Goal: Communication & Community: Participate in discussion

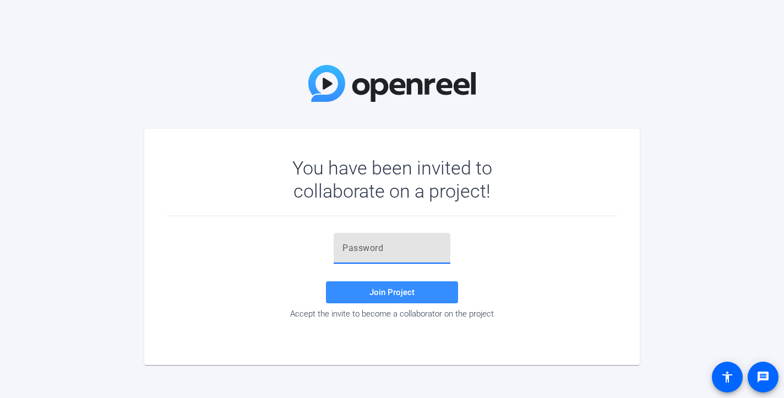
click at [360, 251] on input "text" at bounding box center [391, 248] width 99 height 13
paste input "Q-#!dQ"
type input "Q-#!dQ"
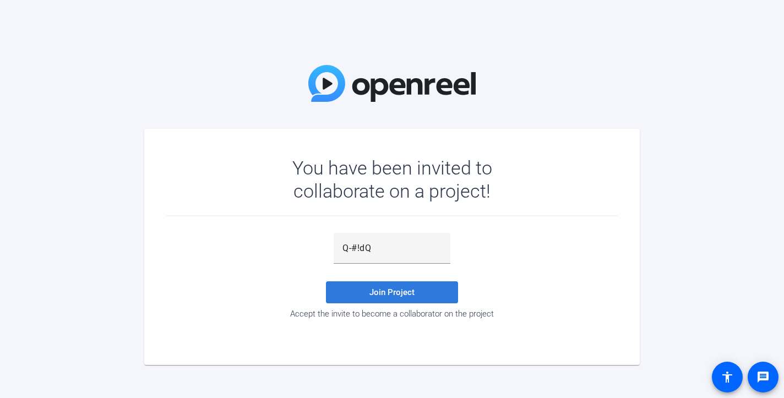
click at [385, 292] on span "Join Project" at bounding box center [391, 292] width 45 height 10
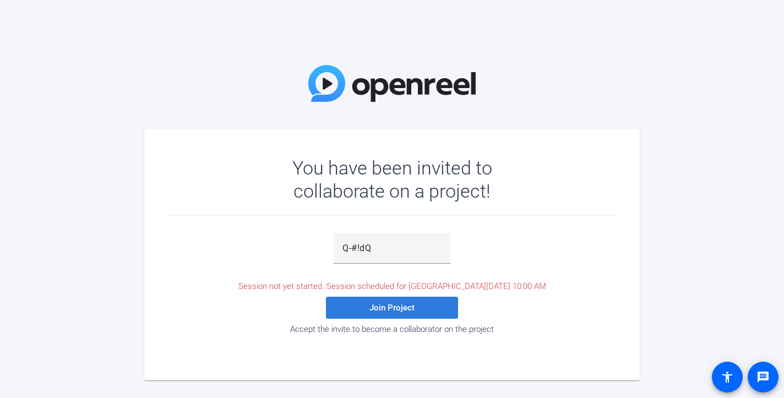
click at [397, 314] on span at bounding box center [392, 307] width 132 height 26
click at [348, 304] on span at bounding box center [392, 307] width 132 height 26
click at [379, 309] on span "Join Project" at bounding box center [391, 308] width 45 height 10
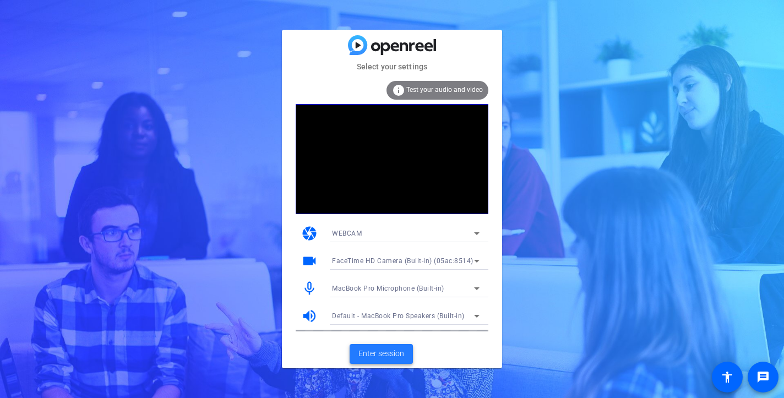
click at [382, 352] on span "Enter session" at bounding box center [381, 354] width 46 height 12
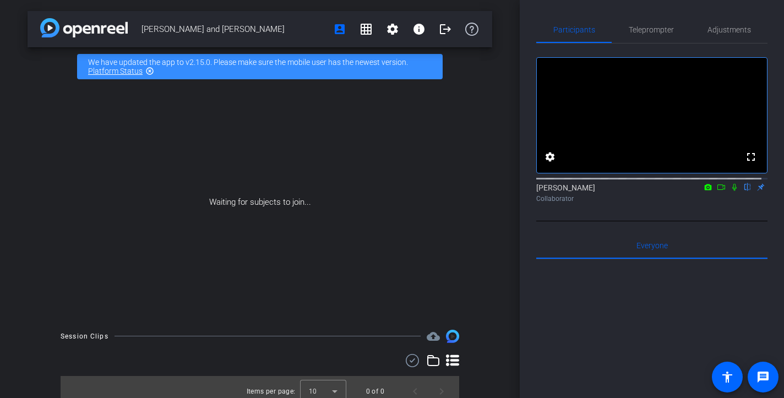
scroll to position [9, 0]
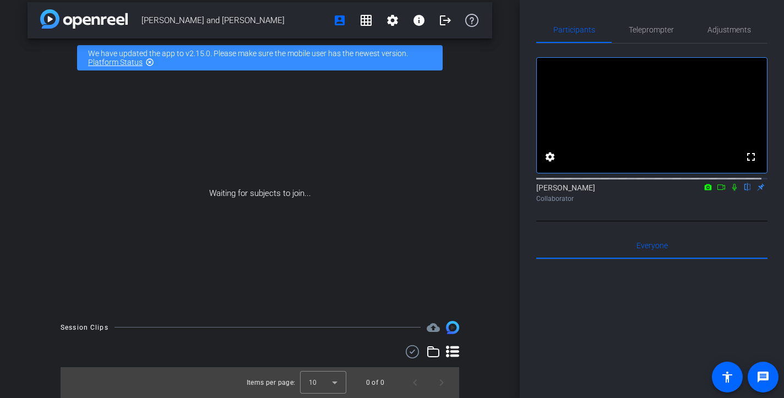
drag, startPoint x: 529, startPoint y: 390, endPoint x: 515, endPoint y: 405, distance: 21.0
click at [515, 397] on html "Accessibility Screen-Reader Guide, Feedback, and Issue Reporting | New window m…" at bounding box center [392, 199] width 784 height 398
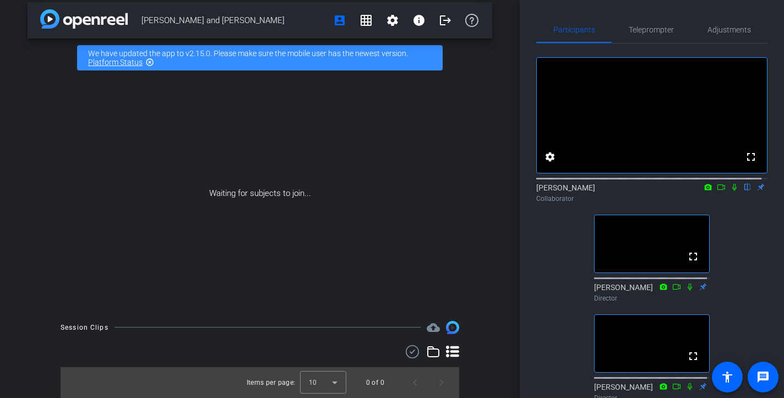
click at [506, 155] on div "Christina Stehnicky and Aram Gurekian account_box grid_on settings info logout …" at bounding box center [260, 190] width 520 height 398
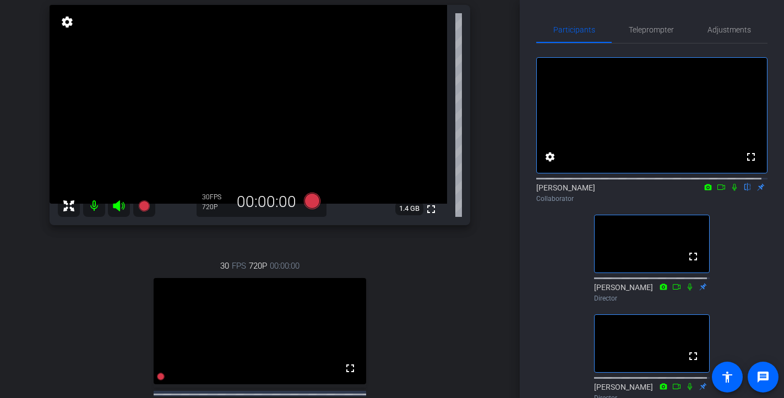
scroll to position [119, 0]
click at [717, 191] on icon at bounding box center [721, 187] width 9 height 8
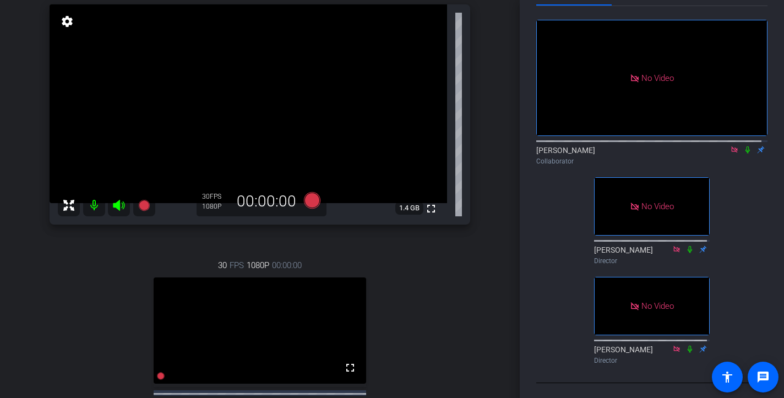
scroll to position [36, 0]
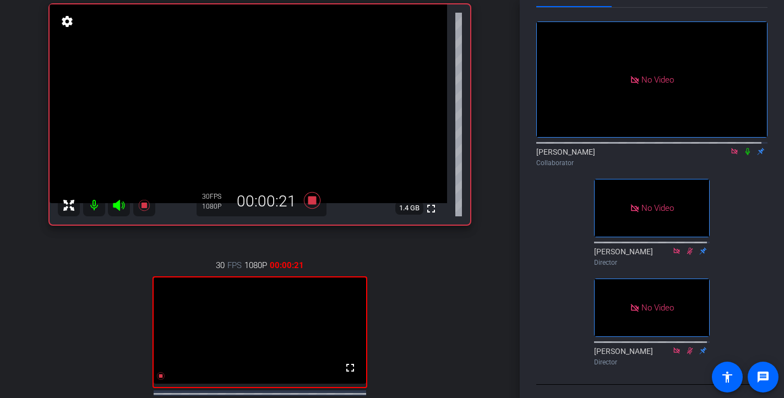
click at [743, 155] on icon at bounding box center [747, 152] width 9 height 8
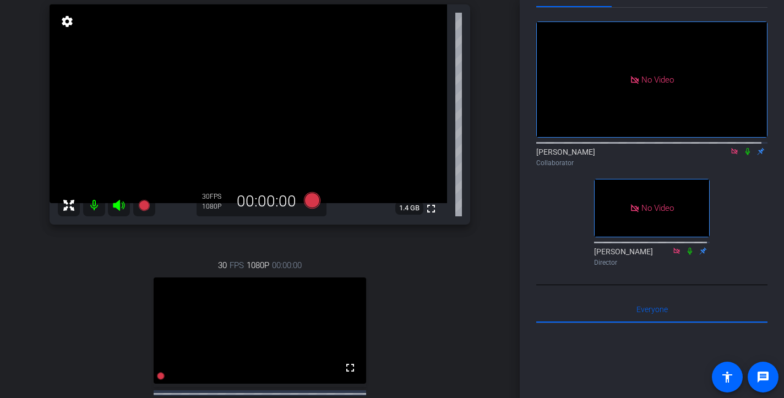
scroll to position [0, 0]
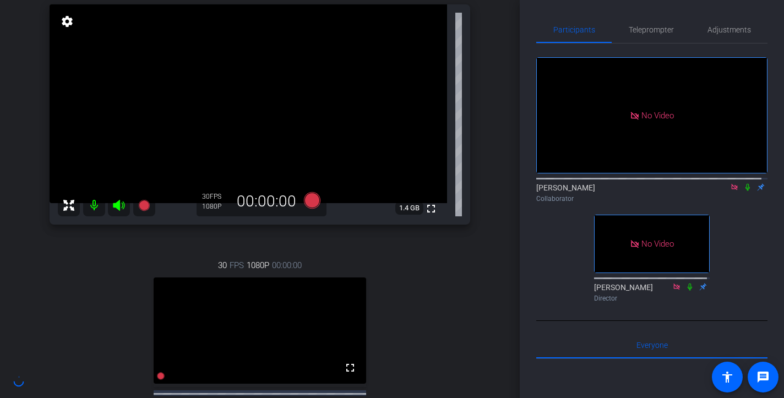
click at [497, 103] on div "Christina Stehnicky and Aram Gurekian account_box grid_on settings info logout …" at bounding box center [260, 80] width 520 height 398
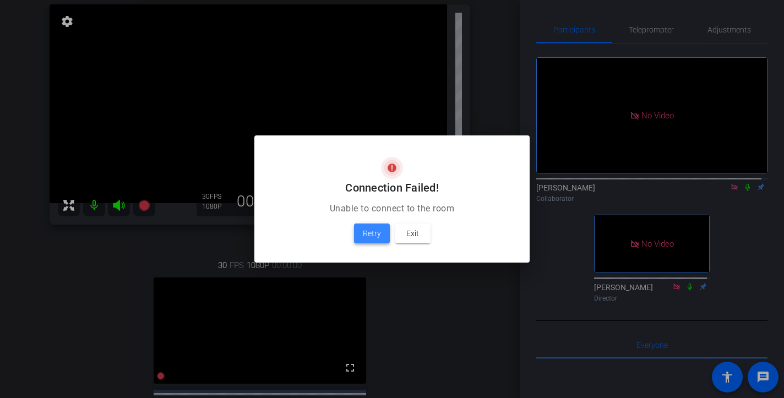
click at [378, 233] on span "Retry" at bounding box center [372, 233] width 18 height 13
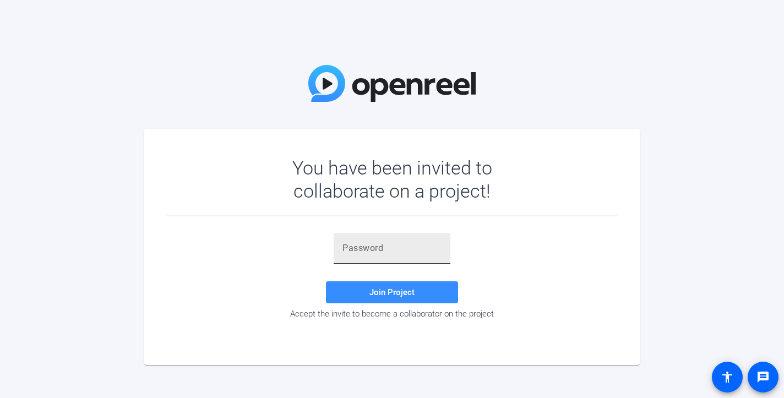
click at [389, 249] on input "text" at bounding box center [391, 248] width 99 height 13
type input "√"
paste input "Q-#!dQ"
type input "Q-#!dQ"
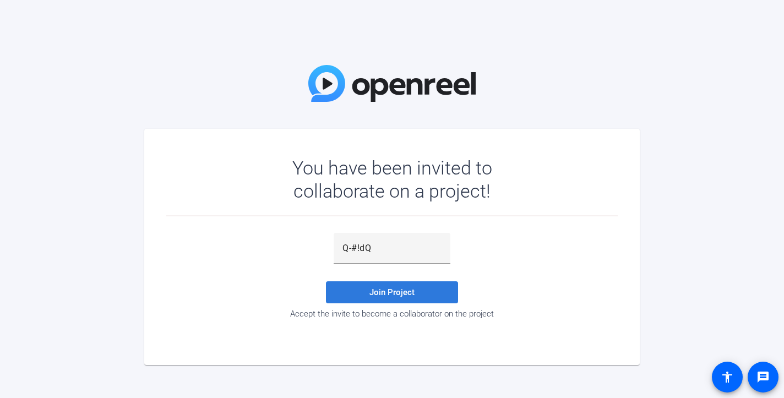
click at [407, 293] on span "Join Project" at bounding box center [391, 292] width 45 height 10
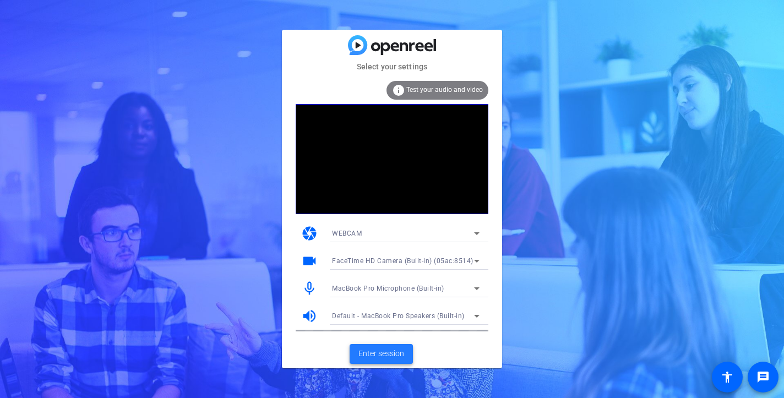
click at [396, 352] on span "Enter session" at bounding box center [381, 354] width 46 height 12
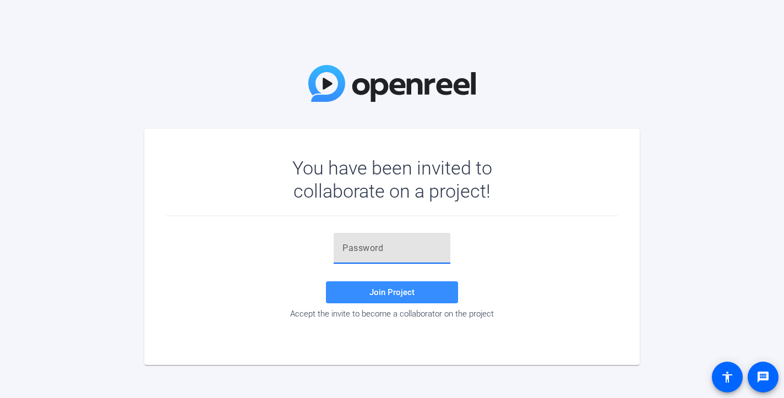
click at [402, 247] on input "text" at bounding box center [391, 248] width 99 height 13
click at [394, 252] on input "text" at bounding box center [391, 248] width 99 height 13
click at [358, 249] on input "text" at bounding box center [391, 248] width 99 height 13
paste input "Q-#!dQ"
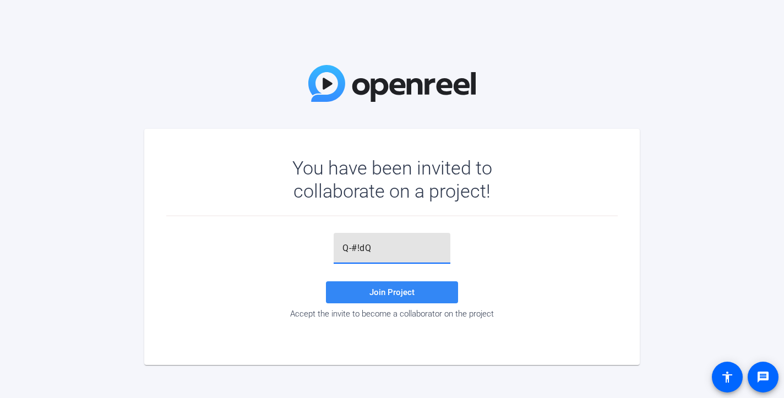
type input "Q-#!dQ"
click at [414, 291] on span at bounding box center [392, 292] width 132 height 26
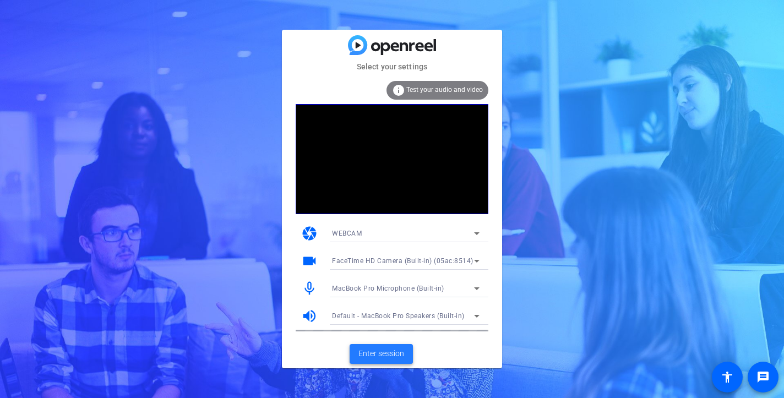
click at [391, 357] on span "Enter session" at bounding box center [381, 354] width 46 height 12
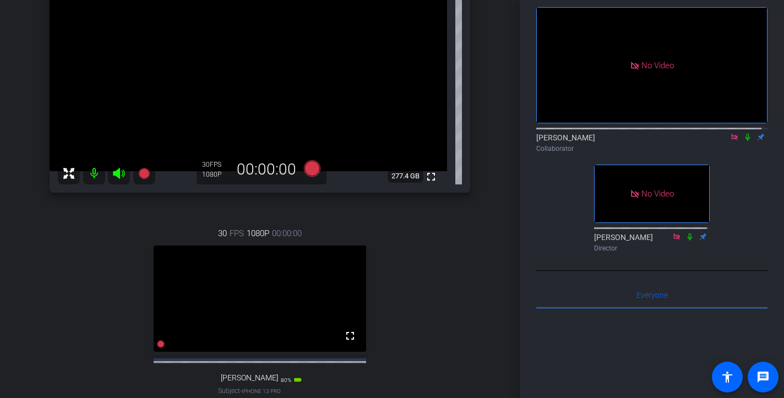
scroll to position [46, 0]
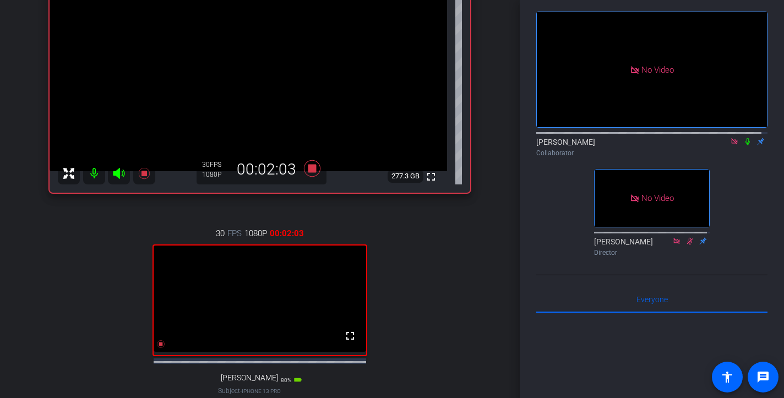
click at [743, 145] on icon at bounding box center [747, 142] width 9 height 8
click at [349, 342] on mat-icon "fullscreen" at bounding box center [349, 335] width 13 height 13
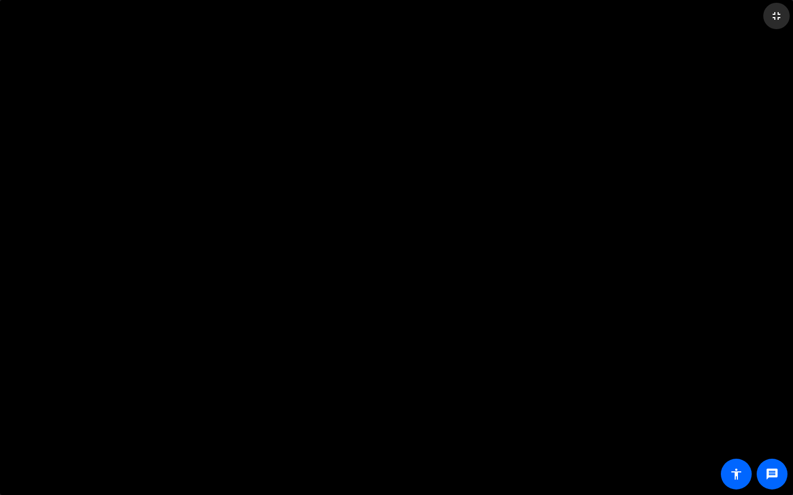
click at [774, 18] on mat-icon "fullscreen_exit" at bounding box center [775, 15] width 13 height 13
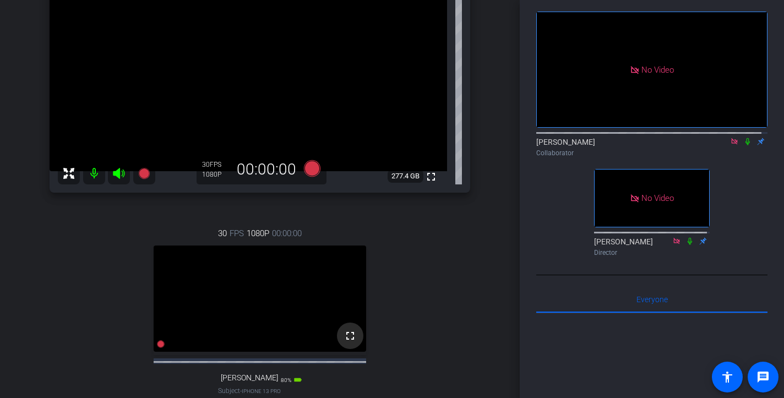
click at [347, 342] on mat-icon "fullscreen" at bounding box center [349, 335] width 13 height 13
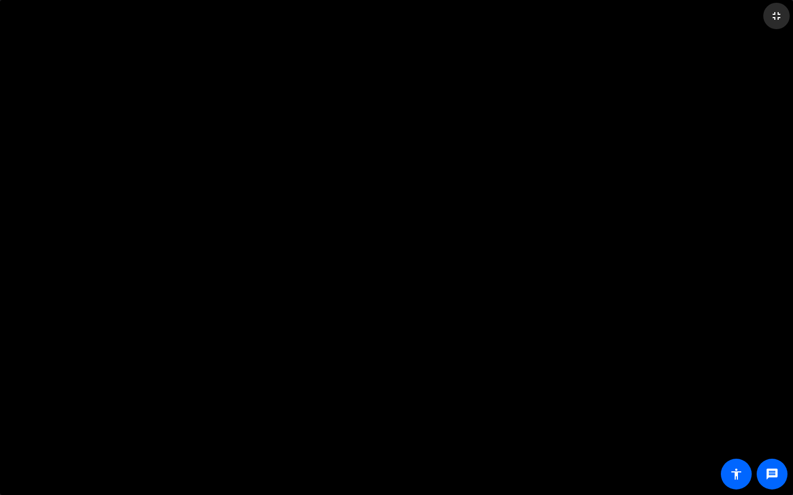
click at [777, 15] on mat-icon "fullscreen_exit" at bounding box center [775, 15] width 13 height 13
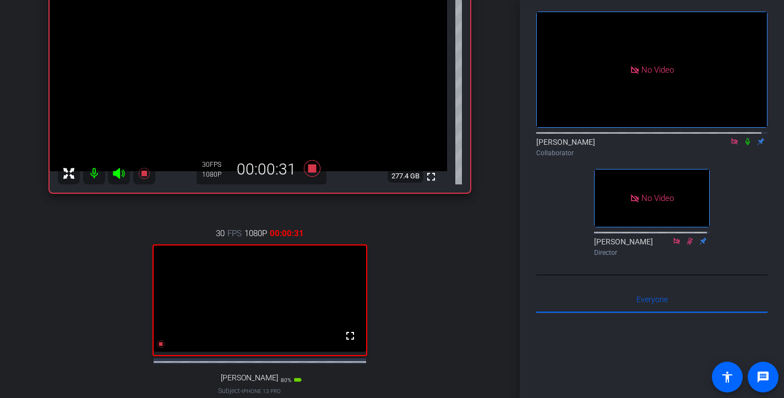
click at [745, 145] on icon at bounding box center [747, 141] width 4 height 7
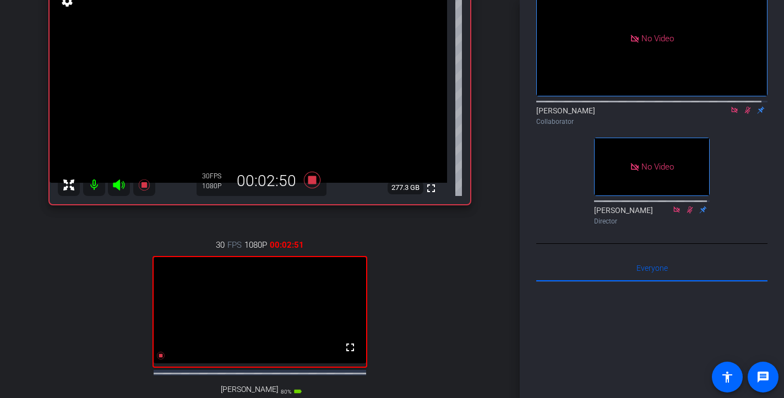
scroll to position [135, 0]
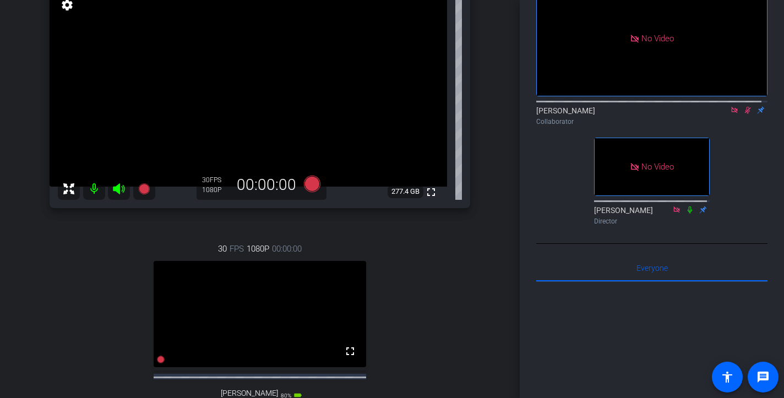
click at [745, 114] on icon at bounding box center [748, 110] width 6 height 7
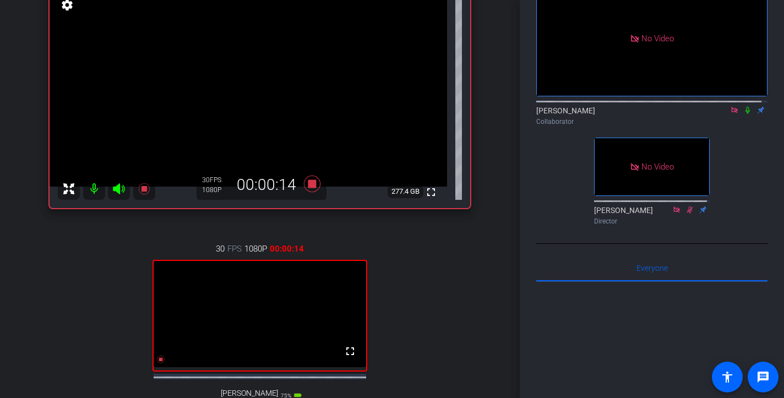
click at [745, 114] on icon at bounding box center [747, 110] width 4 height 7
click at [743, 114] on icon at bounding box center [747, 110] width 9 height 8
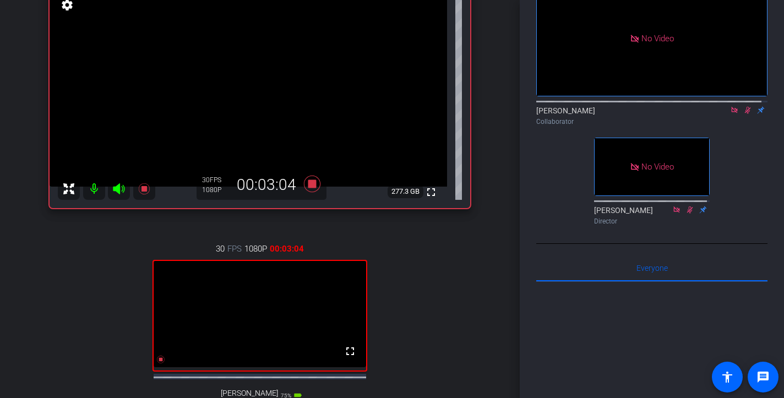
click at [745, 114] on icon at bounding box center [748, 110] width 6 height 7
click at [745, 114] on icon at bounding box center [747, 110] width 4 height 7
click at [743, 114] on icon at bounding box center [747, 110] width 9 height 8
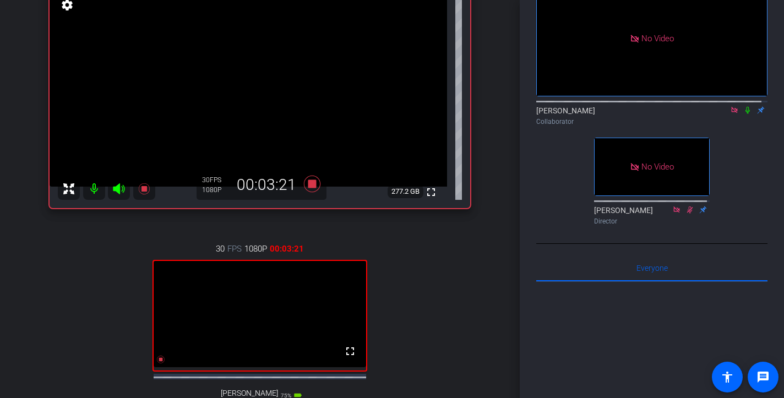
click at [743, 114] on icon at bounding box center [747, 110] width 9 height 8
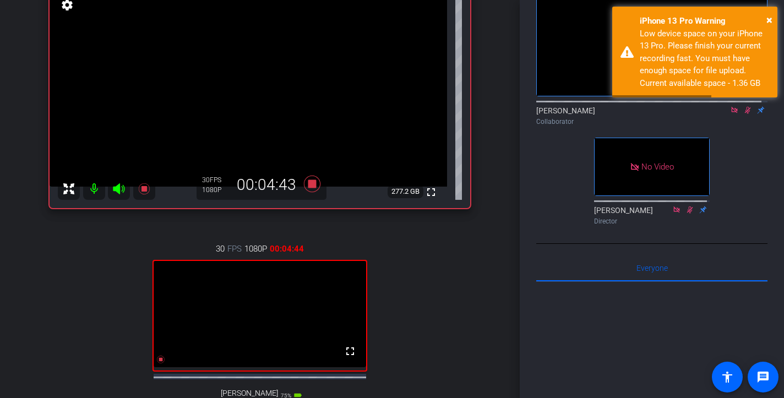
click at [743, 114] on icon at bounding box center [747, 110] width 9 height 8
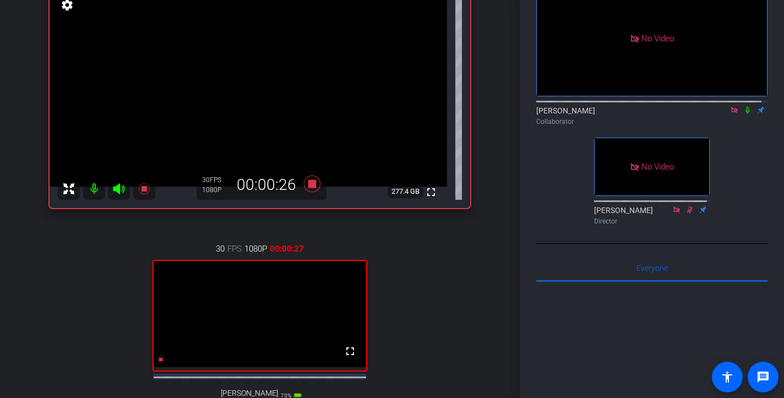
click at [743, 114] on icon at bounding box center [747, 110] width 9 height 8
click at [745, 114] on icon at bounding box center [747, 110] width 4 height 7
click at [745, 114] on icon at bounding box center [748, 110] width 6 height 7
click at [745, 114] on icon at bounding box center [747, 110] width 4 height 7
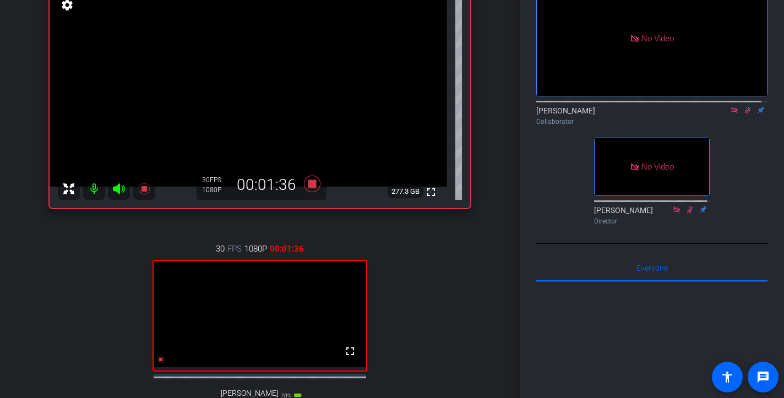
click at [744, 114] on icon at bounding box center [747, 110] width 9 height 8
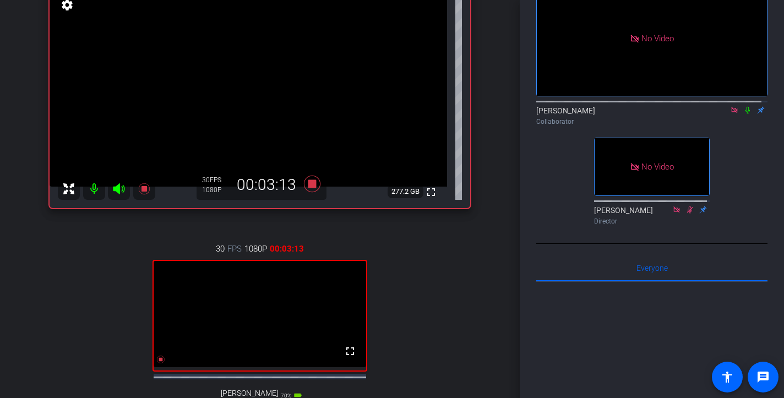
click at [744, 114] on icon at bounding box center [747, 110] width 9 height 8
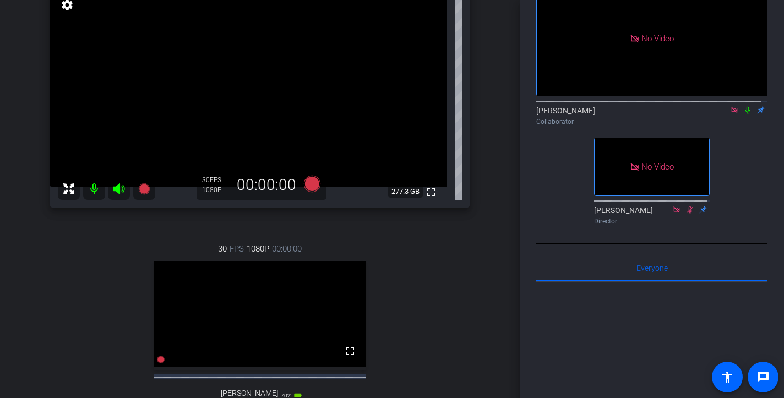
click at [744, 114] on icon at bounding box center [747, 110] width 9 height 8
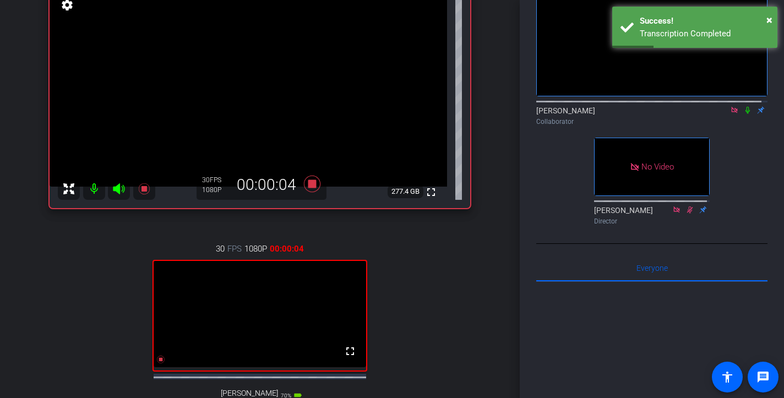
click at [744, 114] on icon at bounding box center [747, 110] width 9 height 8
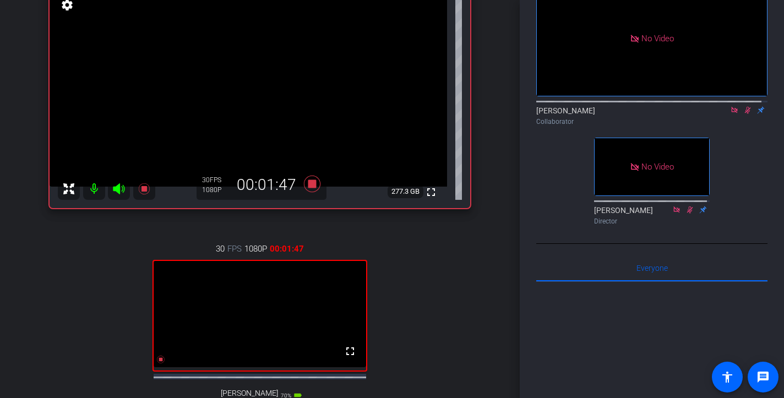
drag, startPoint x: 744, startPoint y: 121, endPoint x: 753, endPoint y: 150, distance: 30.1
click at [753, 150] on div "No Video Souzan Alavi Collaborator No Video Mandy Fernandez Director" at bounding box center [651, 97] width 231 height 263
drag, startPoint x: 686, startPoint y: 277, endPoint x: 740, endPoint y: 185, distance: 106.1
click at [740, 185] on div "No Video Souzan Alavi Collaborator No Video Mandy Fernandez Director" at bounding box center [651, 97] width 231 height 263
click at [743, 114] on icon at bounding box center [747, 110] width 9 height 8
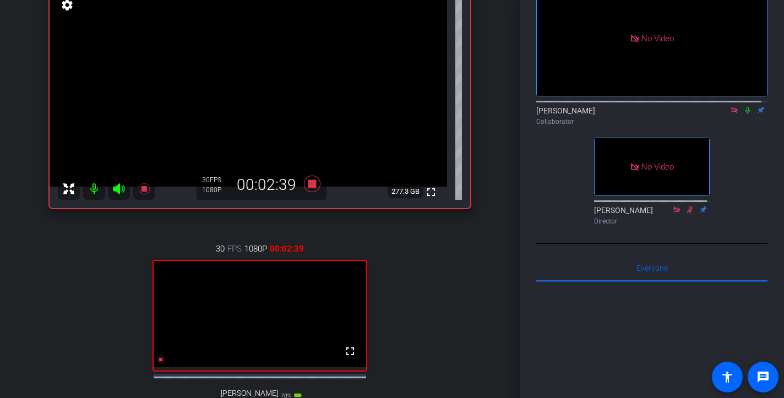
click at [743, 114] on icon at bounding box center [747, 110] width 9 height 8
click at [745, 114] on icon at bounding box center [748, 110] width 6 height 7
click at [743, 114] on icon at bounding box center [747, 110] width 9 height 8
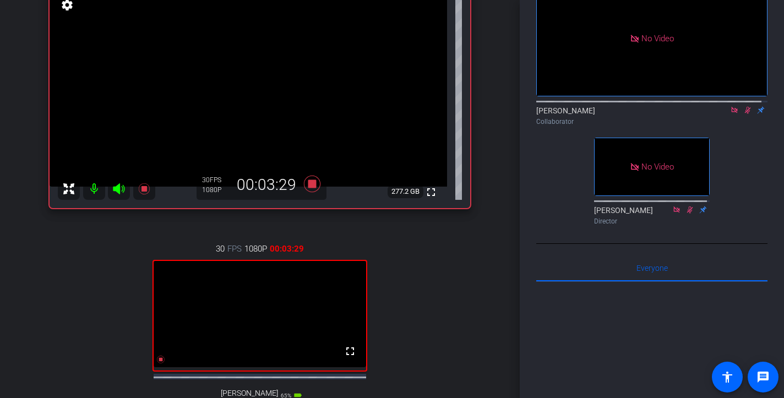
click at [743, 114] on icon at bounding box center [747, 110] width 9 height 8
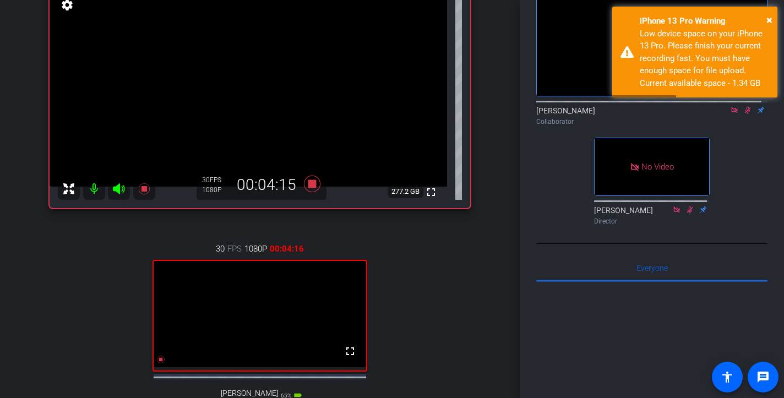
click at [743, 114] on icon at bounding box center [747, 110] width 9 height 8
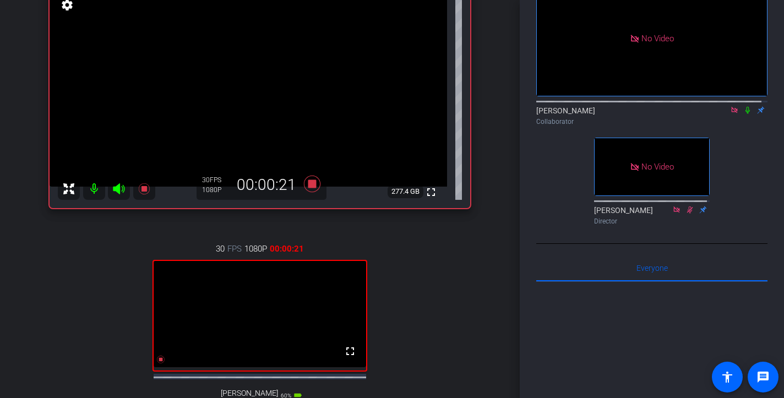
click at [743, 114] on icon at bounding box center [747, 110] width 9 height 8
click at [745, 114] on icon at bounding box center [748, 110] width 6 height 7
click at [743, 114] on icon at bounding box center [747, 110] width 9 height 8
click at [745, 114] on icon at bounding box center [748, 110] width 6 height 7
click at [743, 114] on icon at bounding box center [747, 110] width 9 height 8
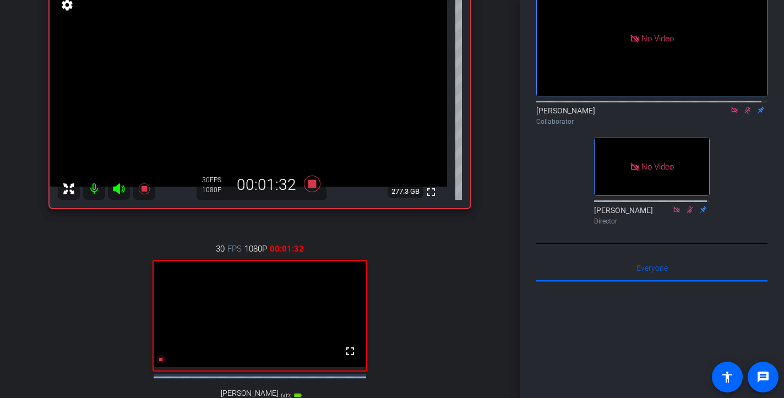
click at [745, 114] on icon at bounding box center [748, 110] width 6 height 7
click at [743, 114] on icon at bounding box center [747, 110] width 9 height 8
click at [745, 114] on icon at bounding box center [748, 110] width 6 height 7
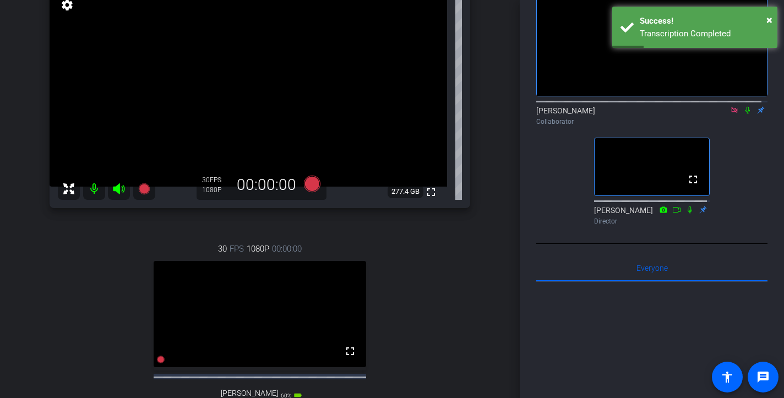
click at [730, 114] on icon at bounding box center [734, 110] width 9 height 8
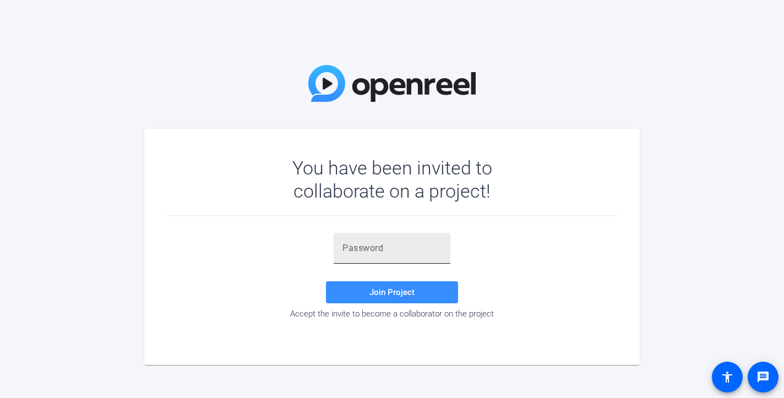
click at [388, 246] on input "text" at bounding box center [391, 248] width 99 height 13
paste input "Q-#!dQ"
type input "Q-#!dQ"
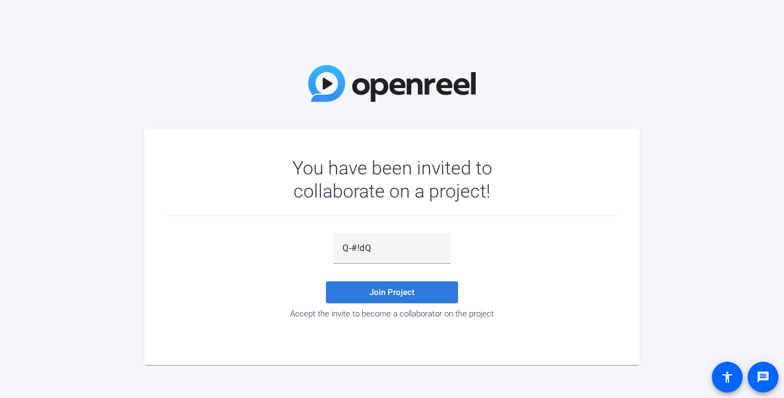
click at [401, 293] on span "Join Project" at bounding box center [391, 292] width 45 height 10
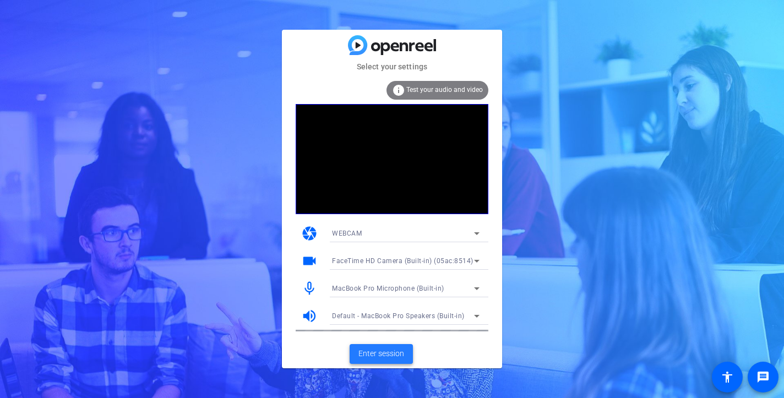
click at [383, 349] on span "Enter session" at bounding box center [381, 354] width 46 height 12
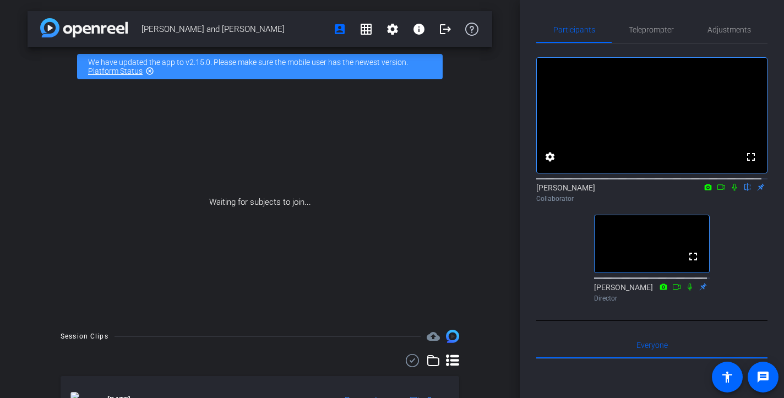
click at [730, 191] on icon at bounding box center [734, 187] width 9 height 8
click at [717, 191] on icon at bounding box center [721, 187] width 9 height 8
click at [731, 190] on icon at bounding box center [734, 187] width 6 height 6
click at [730, 191] on icon at bounding box center [734, 187] width 9 height 8
